Goal: Find specific page/section

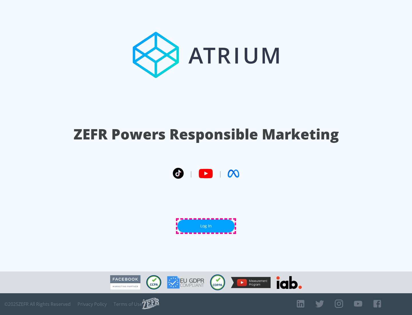
click at [206, 226] on link "Log In" at bounding box center [205, 225] width 57 height 13
